Goal: Task Accomplishment & Management: Use online tool/utility

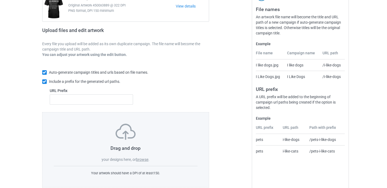
scroll to position [74, 0]
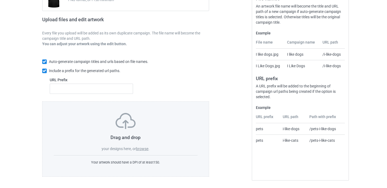
click at [142, 148] on label "browse" at bounding box center [142, 148] width 12 height 4
click at [0, 0] on input "browse" at bounding box center [0, 0] width 0 height 0
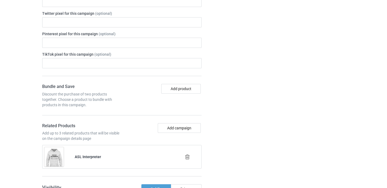
scroll to position [326, 0]
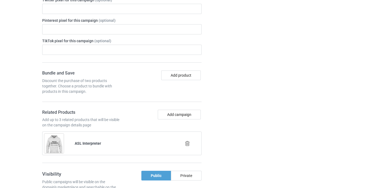
click at [188, 144] on icon at bounding box center [187, 144] width 7 height 6
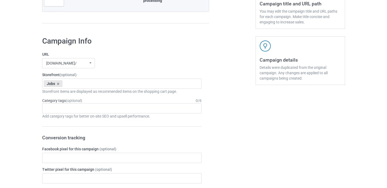
scroll to position [301, 0]
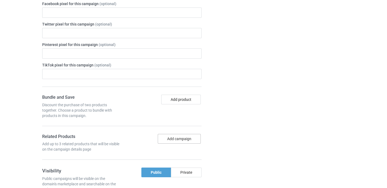
click at [178, 137] on button "Add campaign" at bounding box center [179, 139] width 43 height 10
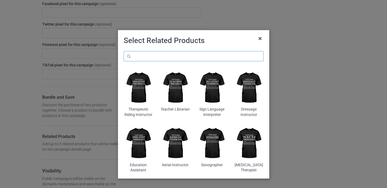
click at [175, 56] on input "text" at bounding box center [194, 56] width 140 height 10
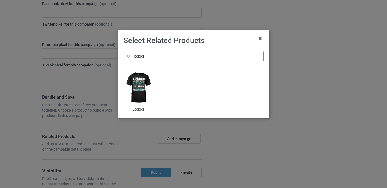
type input "logger"
click at [143, 95] on img at bounding box center [138, 87] width 29 height 37
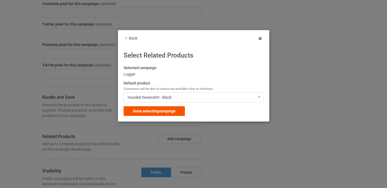
click at [152, 111] on span "Done selecting campaign" at bounding box center [154, 111] width 42 height 4
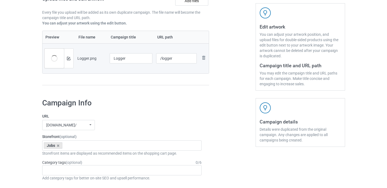
scroll to position [45, 0]
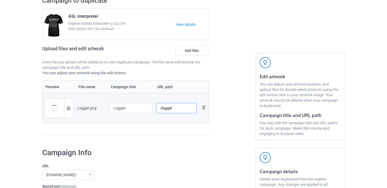
click at [174, 107] on input "/logger" at bounding box center [176, 108] width 41 height 10
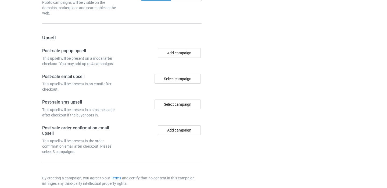
scroll to position [529, 0]
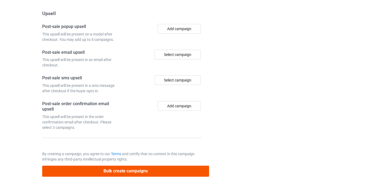
type input "/logger11"
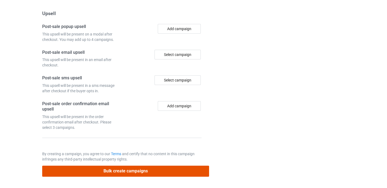
click at [122, 174] on button "Bulk create campaigns" at bounding box center [125, 170] width 167 height 11
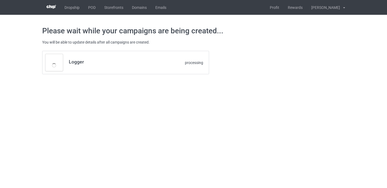
scroll to position [0, 0]
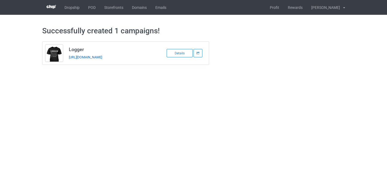
copy link "[URL][DOMAIN_NAME]"
click at [93, 9] on link "POD" at bounding box center [92, 7] width 16 height 15
